Goal: Information Seeking & Learning: Learn about a topic

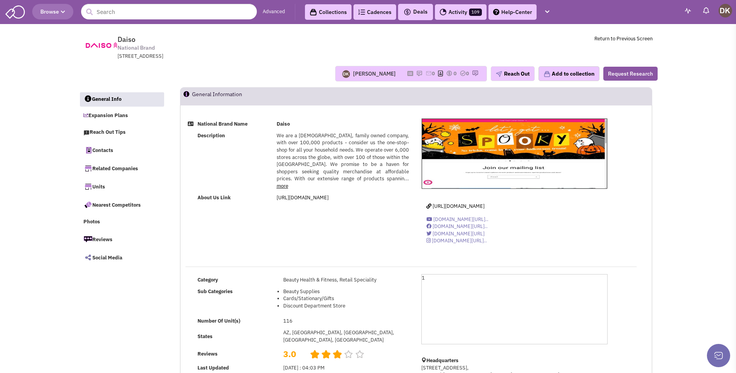
select select
click at [107, 115] on link "Expansion Plans" at bounding box center [122, 116] width 85 height 15
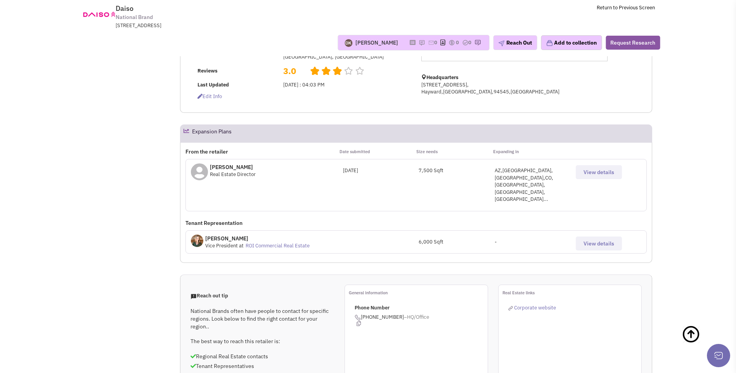
scroll to position [213, 0]
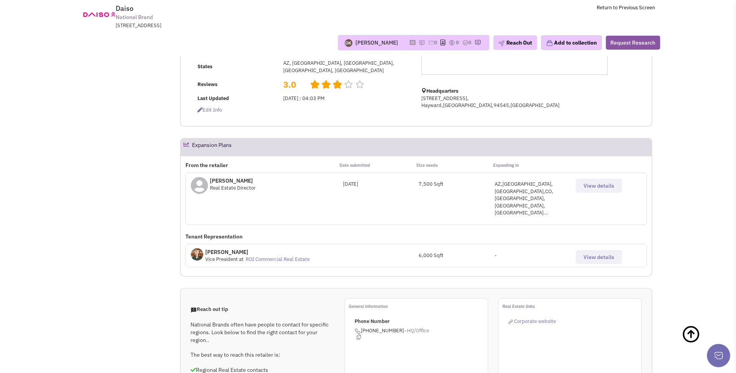
click at [590, 185] on span "View details" at bounding box center [599, 185] width 31 height 7
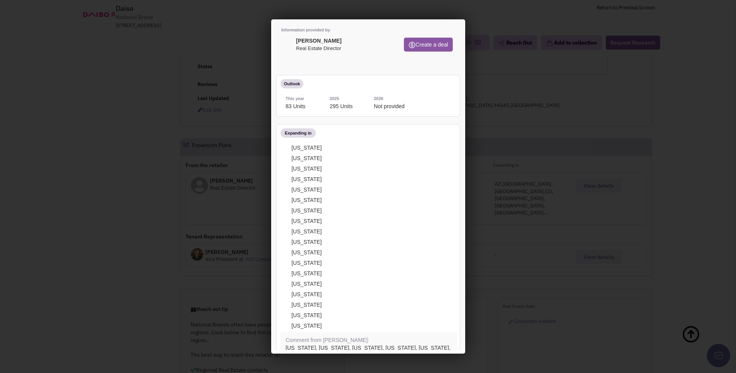
scroll to position [0, 0]
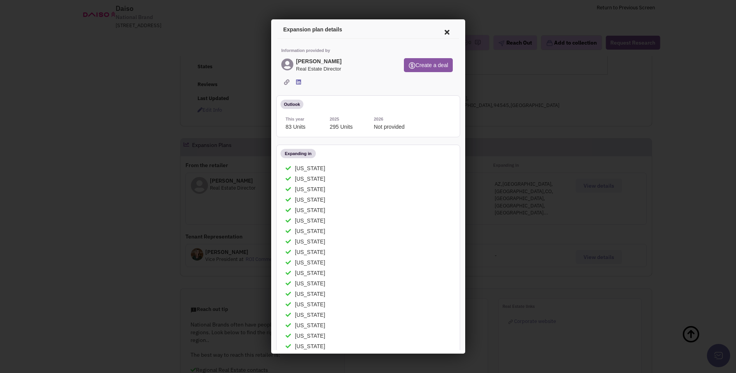
click at [441, 31] on icon at bounding box center [445, 31] width 16 height 19
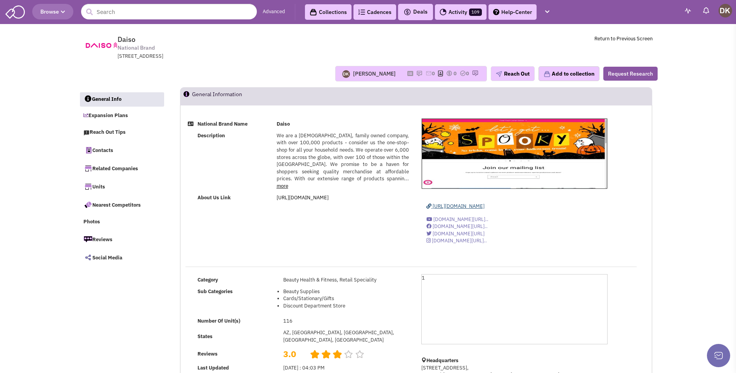
click at [449, 209] on span "[URL][DOMAIN_NAME]" at bounding box center [459, 206] width 52 height 7
click at [116, 117] on link "Expansion Plans" at bounding box center [122, 116] width 85 height 15
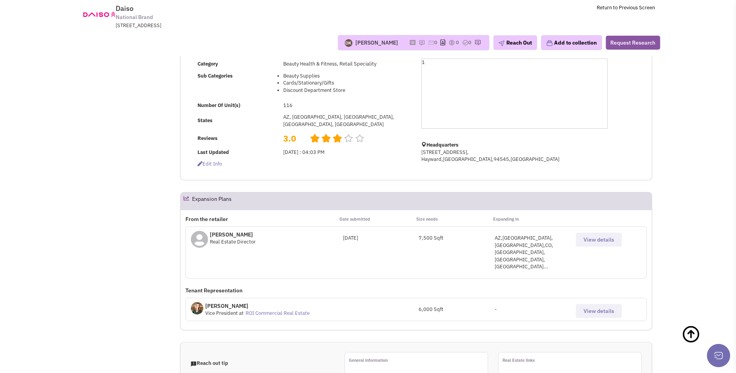
scroll to position [175, 0]
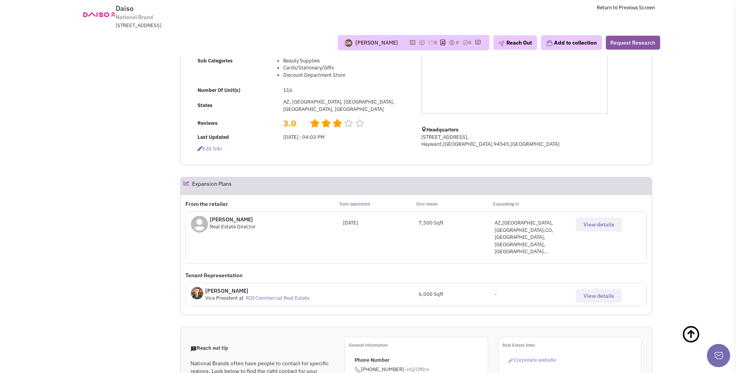
click at [587, 226] on span "View details" at bounding box center [599, 224] width 31 height 7
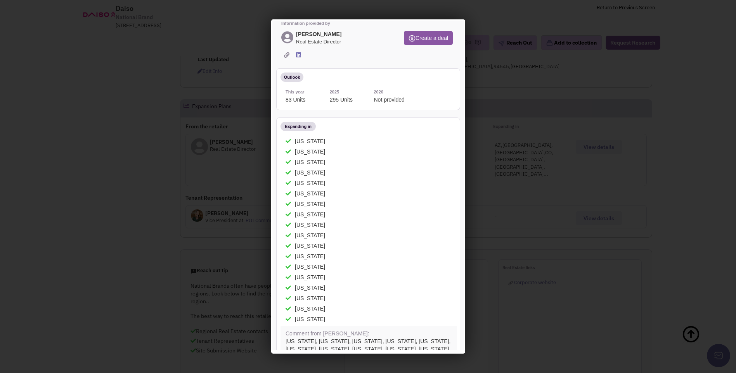
scroll to position [0, 0]
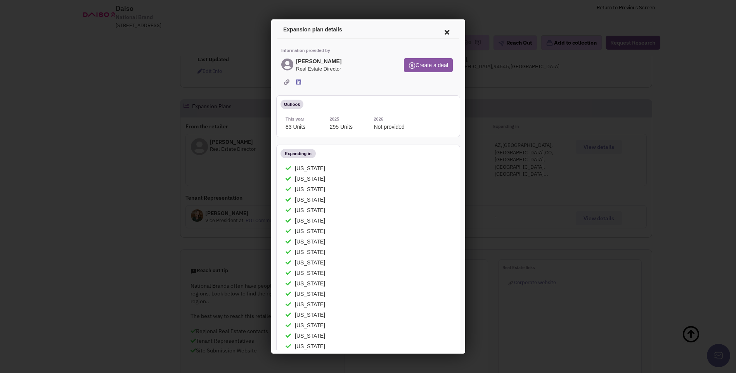
click at [440, 32] on icon at bounding box center [445, 31] width 16 height 19
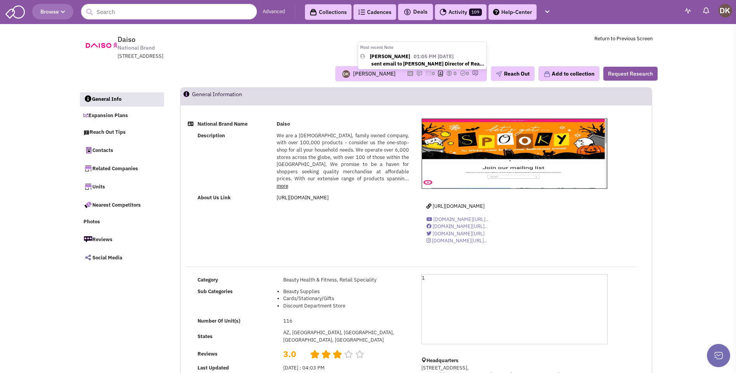
click at [416, 74] on img at bounding box center [419, 73] width 6 height 6
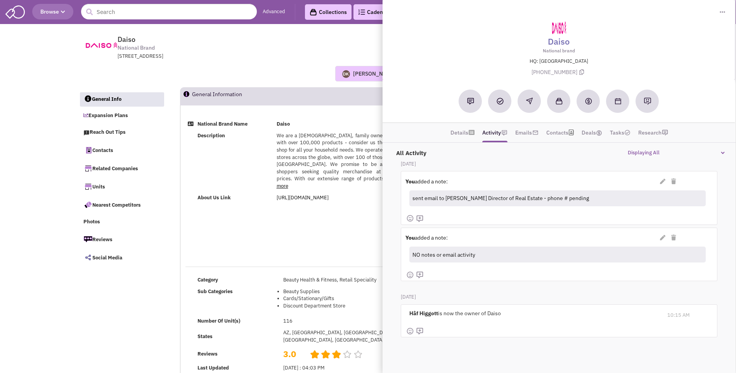
click at [331, 58] on td "Daiso National Brand [STREET_ADDRESS] Return to Previous Screen" at bounding box center [389, 45] width 527 height 29
